Goal: Task Accomplishment & Management: Complete application form

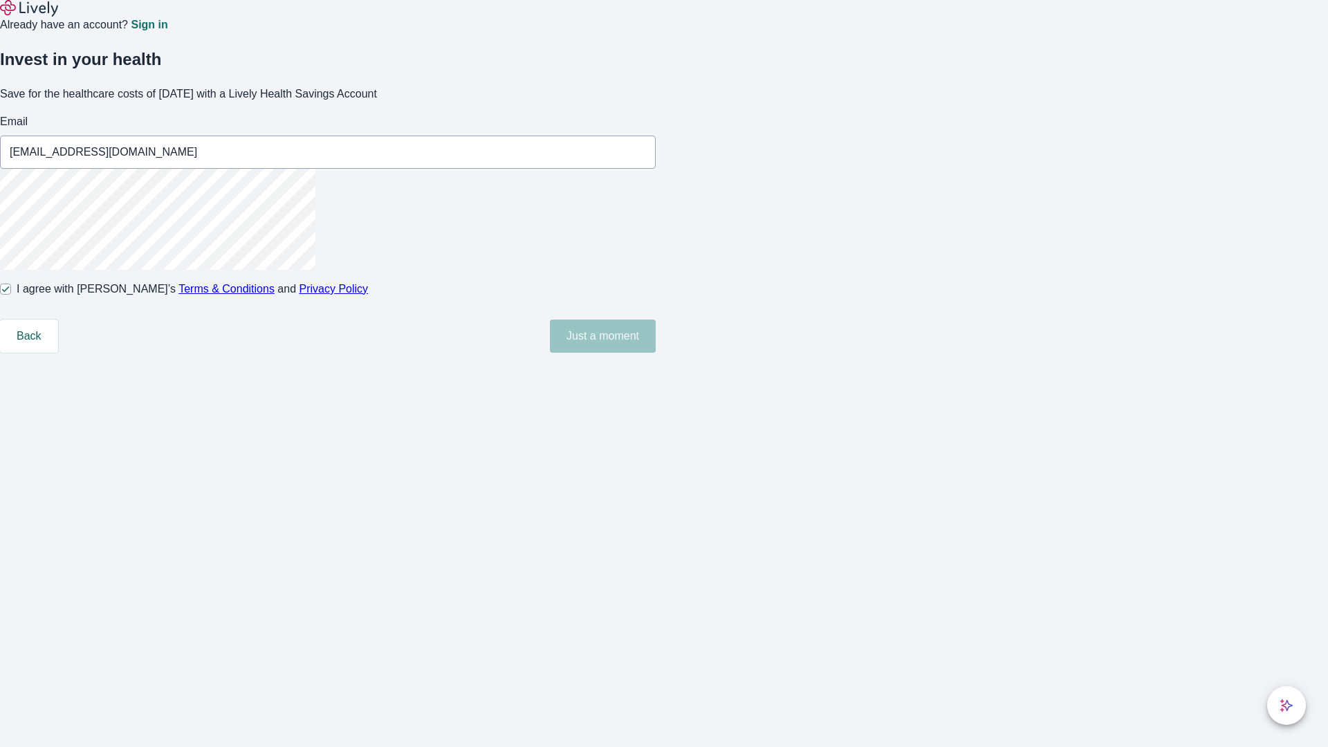
type input "[EMAIL_ADDRESS][DOMAIN_NAME]"
click at [11, 295] on input "I agree with Lively’s Terms & Conditions and Privacy Policy" at bounding box center [5, 289] width 11 height 11
checkbox input "false"
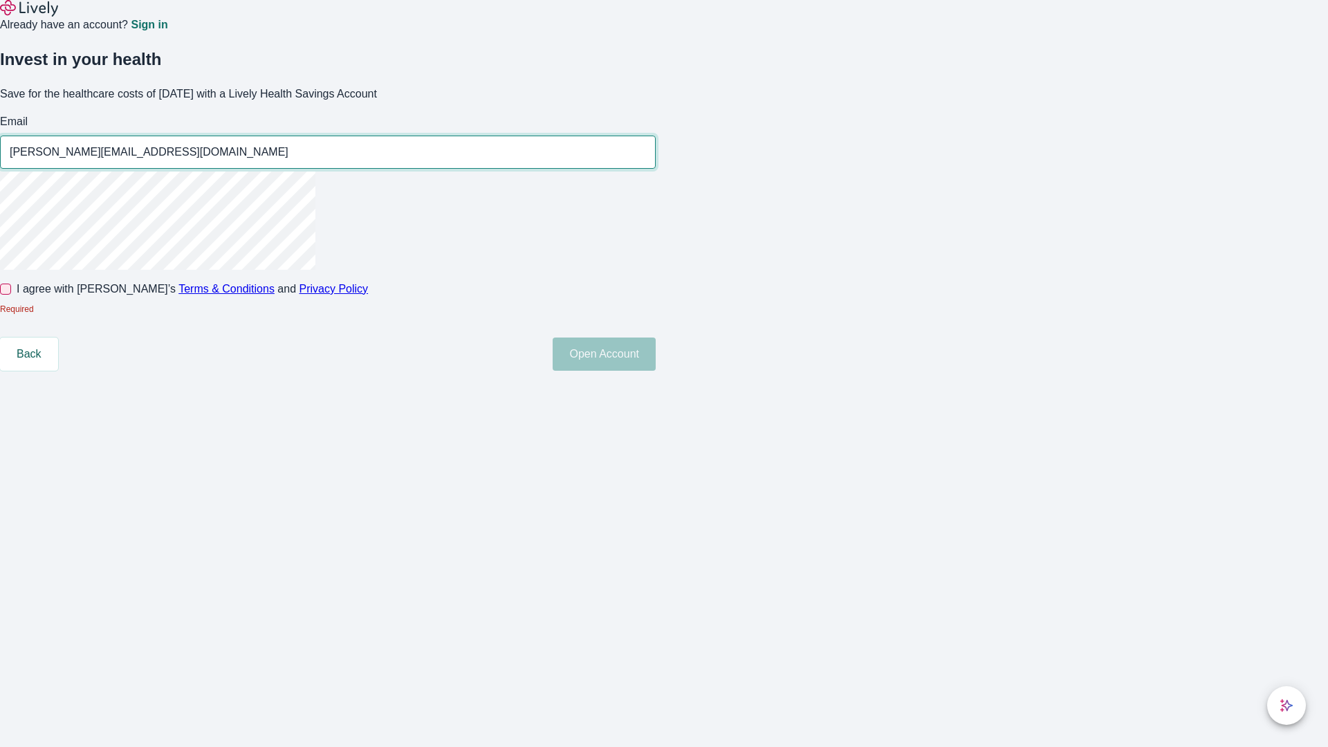
type input "[PERSON_NAME][EMAIL_ADDRESS][DOMAIN_NAME]"
click at [11, 295] on input "I agree with Lively’s Terms & Conditions and Privacy Policy" at bounding box center [5, 289] width 11 height 11
checkbox input "true"
click at [656, 371] on button "Open Account" at bounding box center [604, 354] width 103 height 33
